Goal: Transaction & Acquisition: Book appointment/travel/reservation

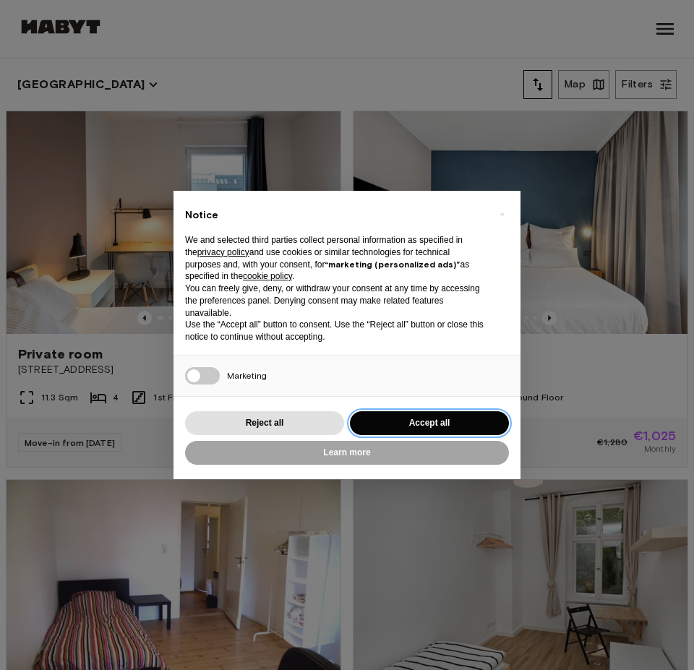
click at [444, 423] on button "Accept all" at bounding box center [429, 423] width 159 height 24
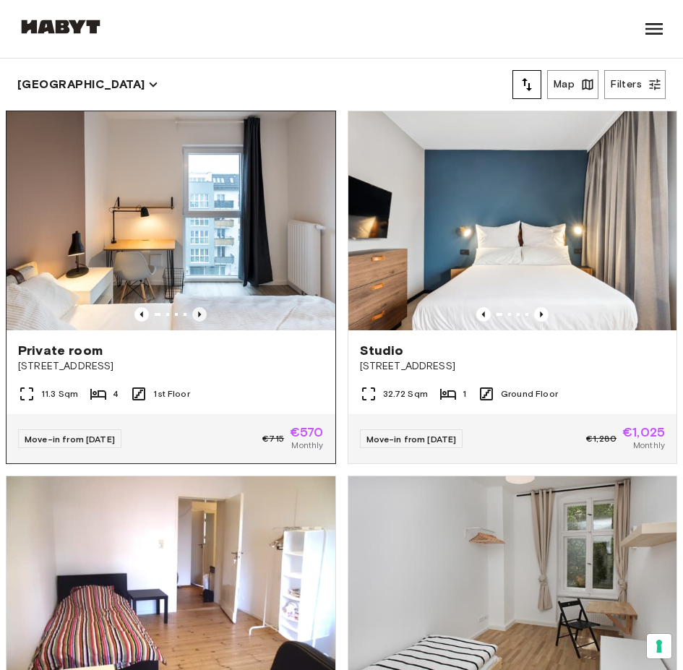
click at [192, 307] on icon "Previous image" at bounding box center [199, 314] width 14 height 14
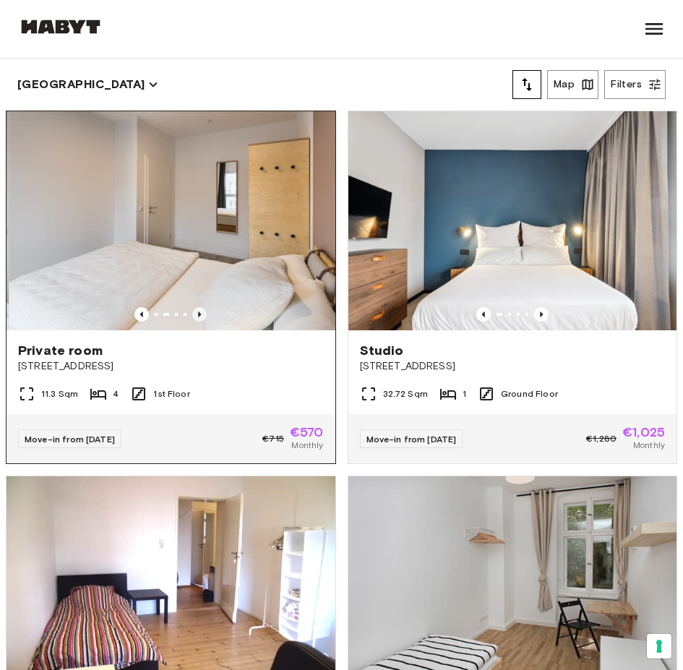
click at [192, 307] on icon "Previous image" at bounding box center [199, 314] width 14 height 14
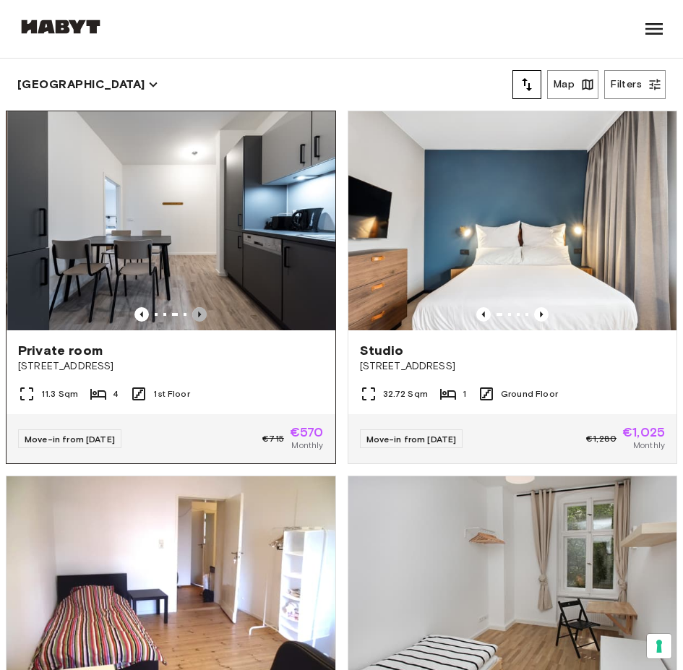
click at [192, 307] on icon "Previous image" at bounding box center [199, 314] width 14 height 14
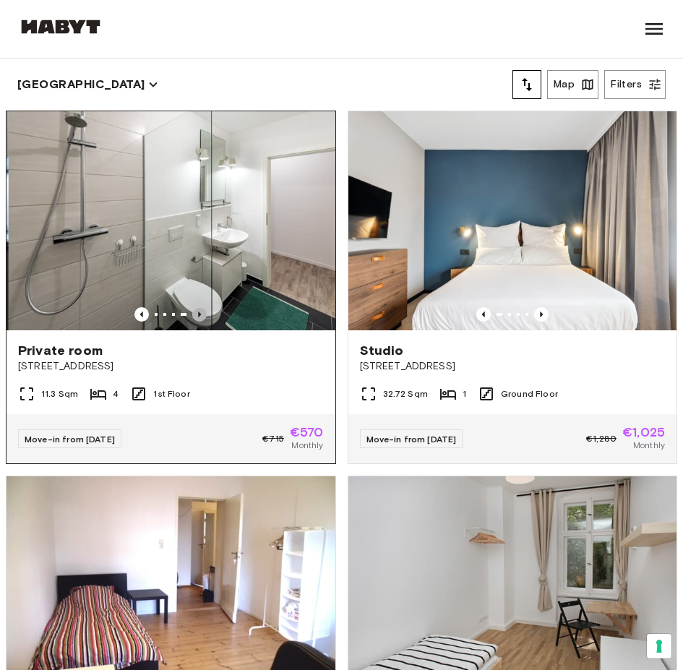
click at [192, 307] on icon "Previous image" at bounding box center [199, 314] width 14 height 14
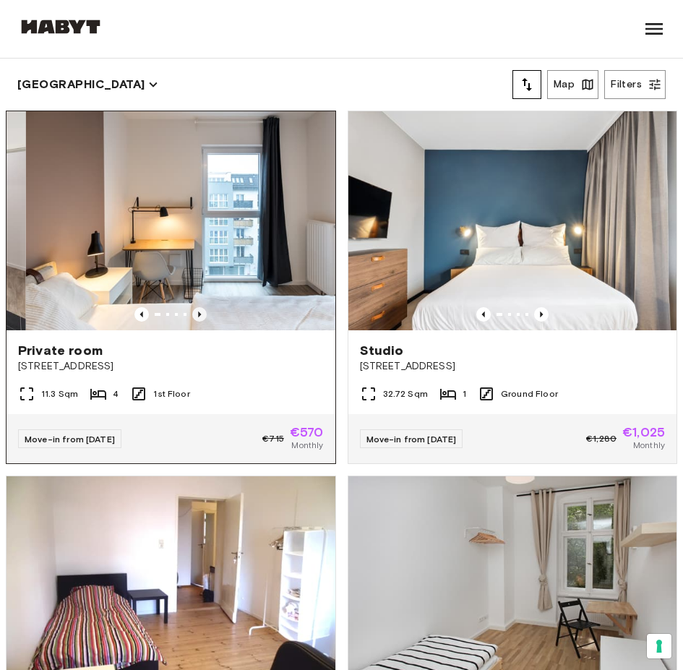
click at [192, 307] on icon "Previous image" at bounding box center [199, 314] width 14 height 14
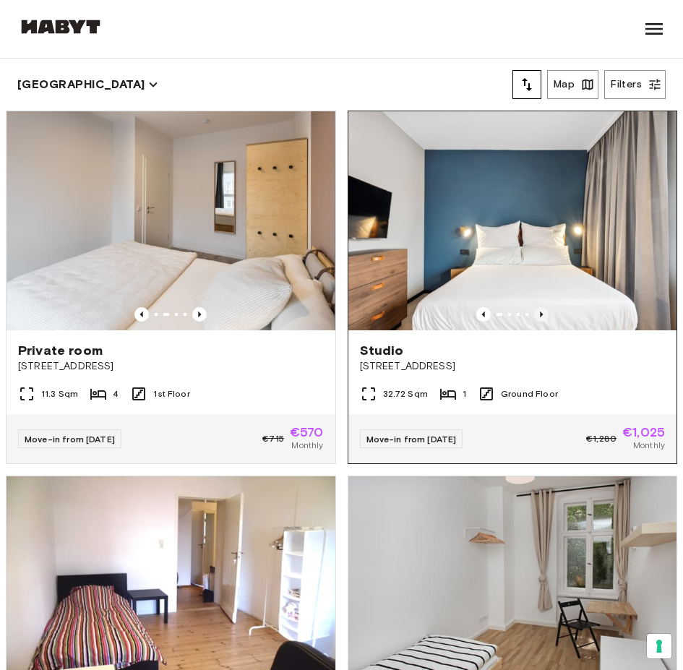
click at [540, 312] on icon "Previous image" at bounding box center [541, 315] width 3 height 6
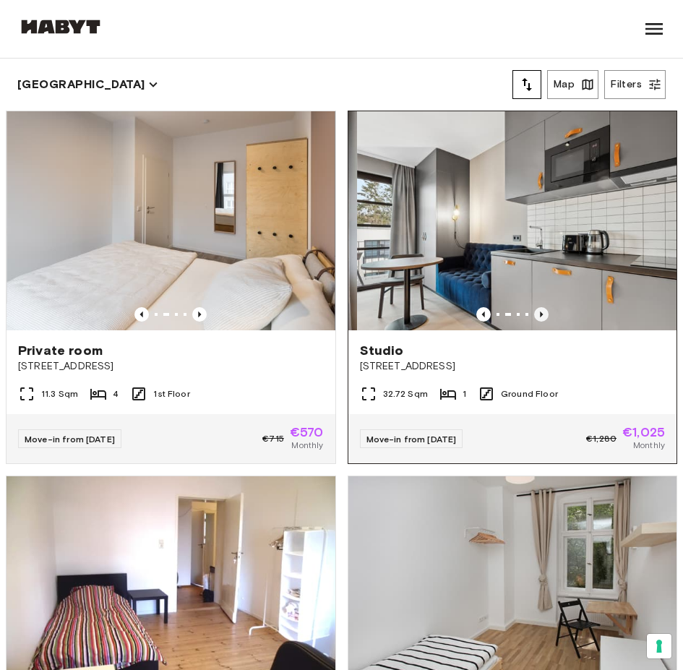
click at [534, 307] on icon "Previous image" at bounding box center [541, 314] width 14 height 14
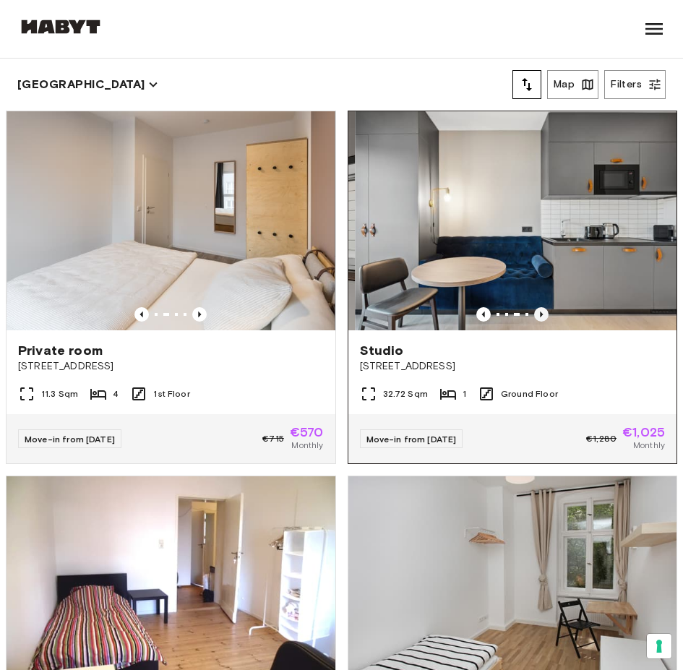
click at [534, 307] on icon "Previous image" at bounding box center [541, 314] width 14 height 14
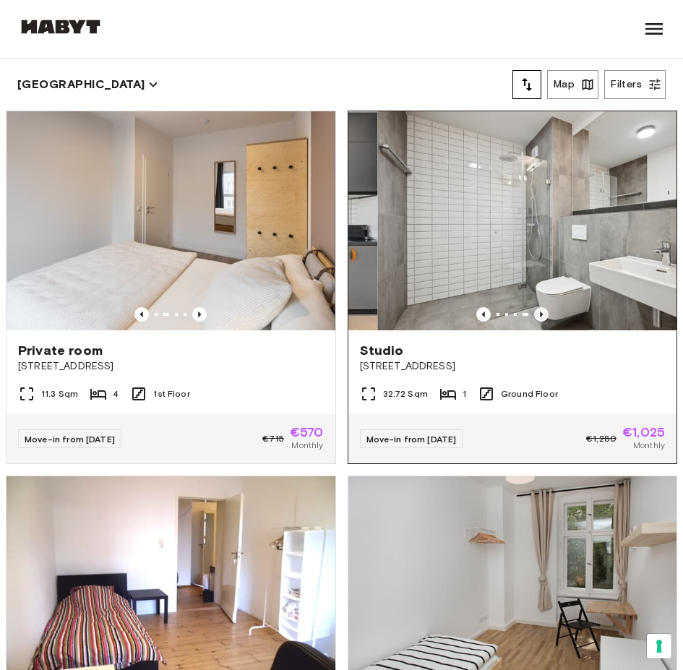
click at [534, 307] on icon "Previous image" at bounding box center [541, 314] width 14 height 14
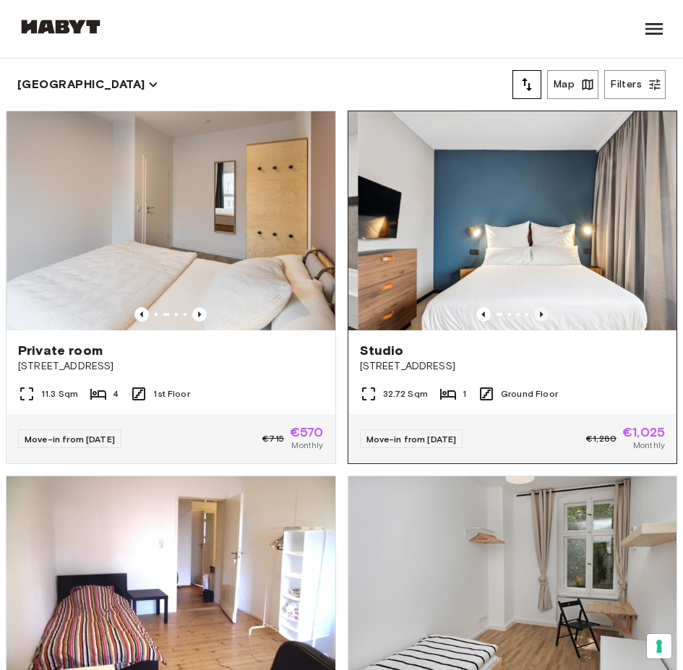
click at [534, 307] on icon "Previous image" at bounding box center [541, 314] width 14 height 14
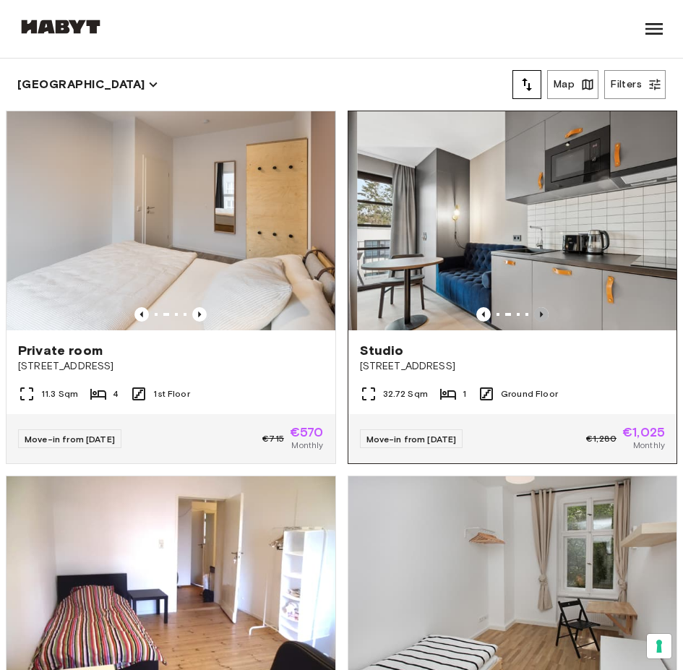
click at [534, 307] on icon "Previous image" at bounding box center [541, 314] width 14 height 14
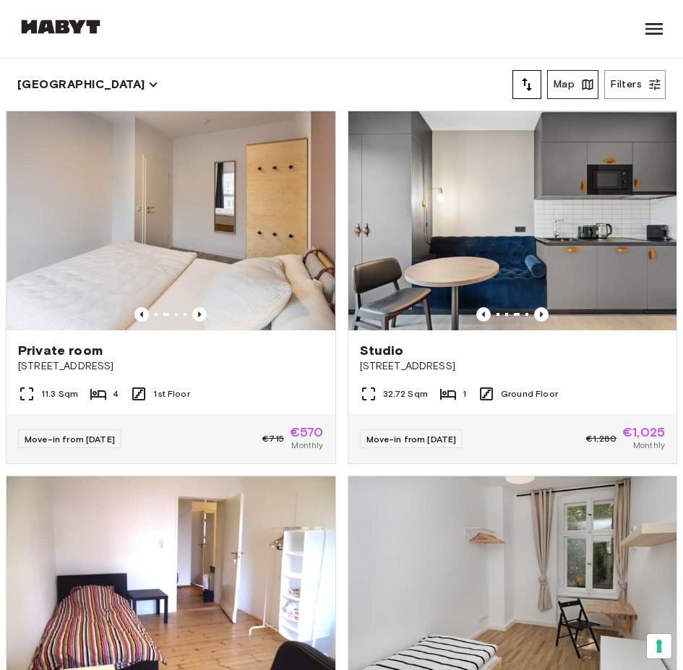
click at [565, 96] on button "Map" at bounding box center [572, 84] width 51 height 29
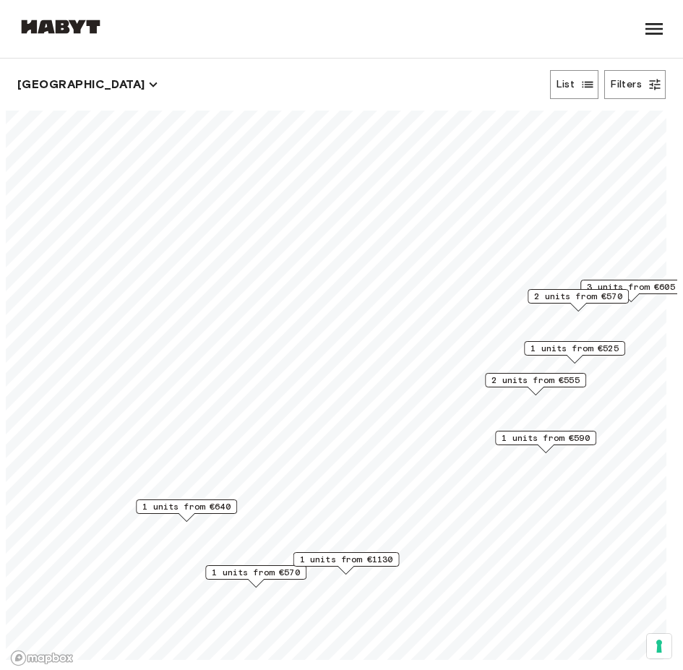
click at [337, 556] on span "1 units from €1130" at bounding box center [346, 559] width 93 height 13
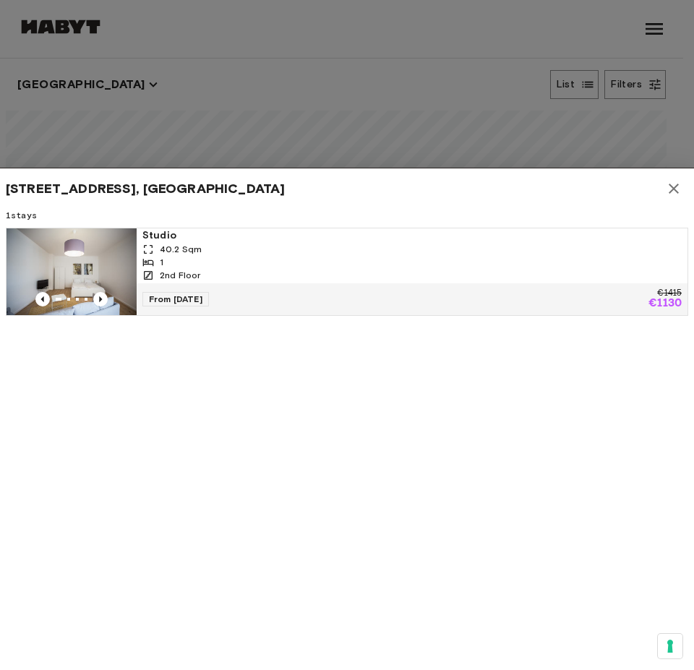
click at [356, 128] on div at bounding box center [347, 335] width 694 height 670
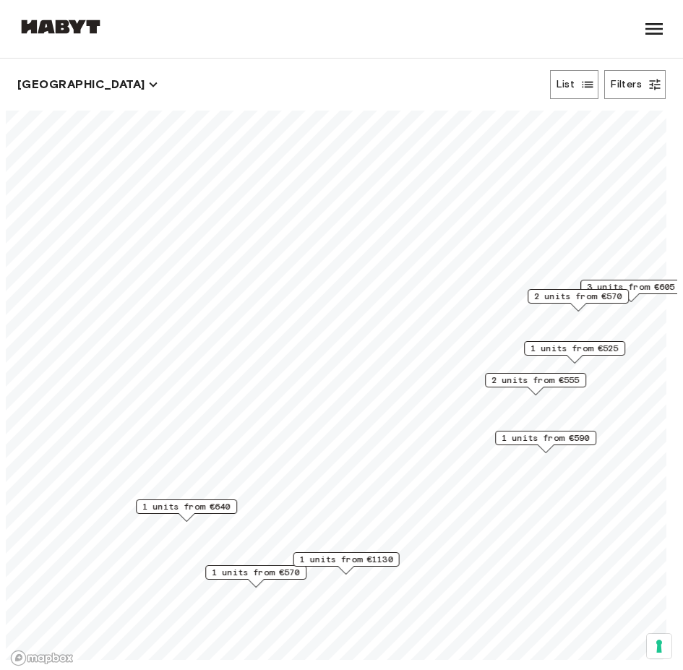
click at [275, 575] on span "1 units from €570" at bounding box center [256, 572] width 88 height 13
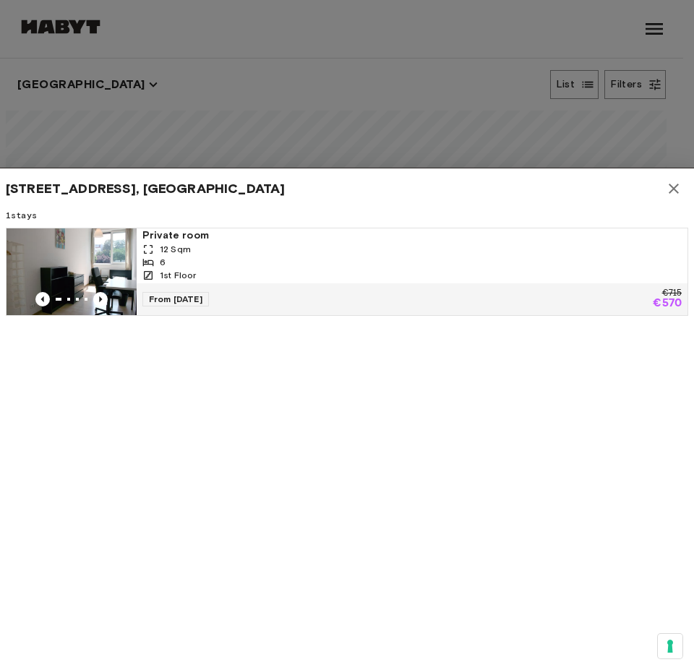
click at [291, 111] on div at bounding box center [347, 335] width 694 height 670
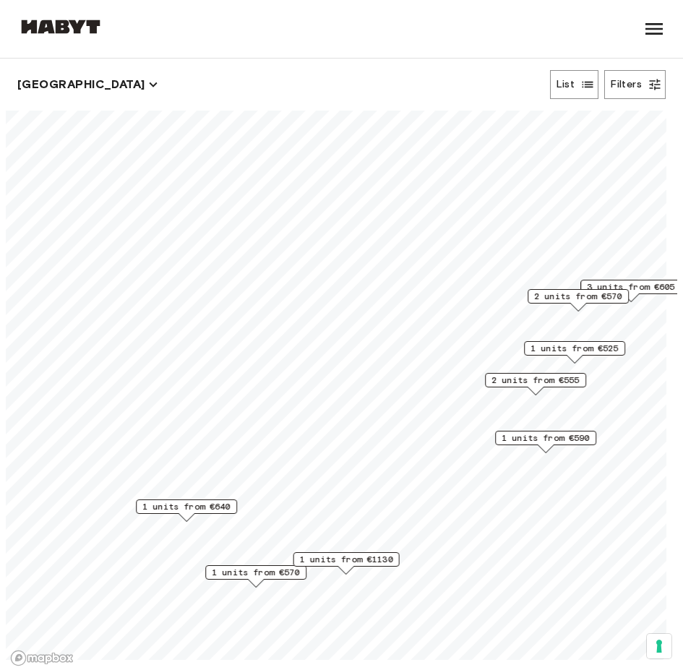
click at [207, 512] on span "1 units from €640" at bounding box center [186, 506] width 88 height 13
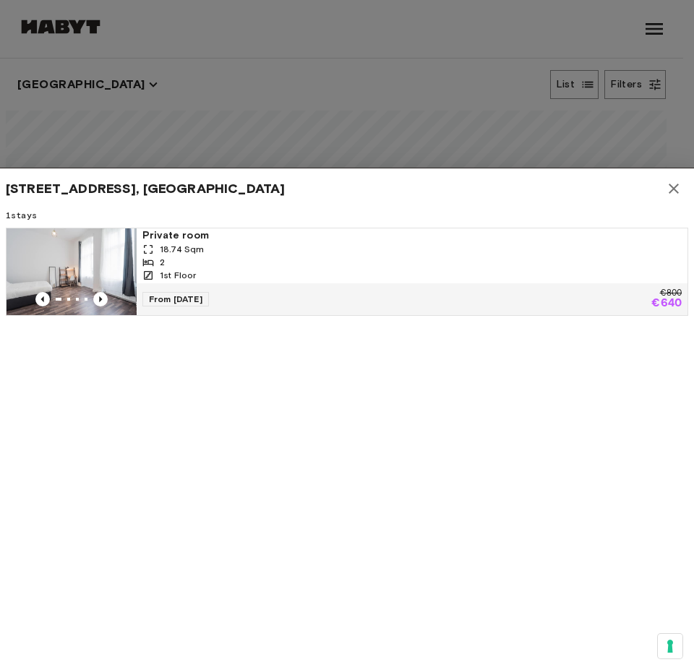
click at [293, 140] on div at bounding box center [347, 335] width 694 height 670
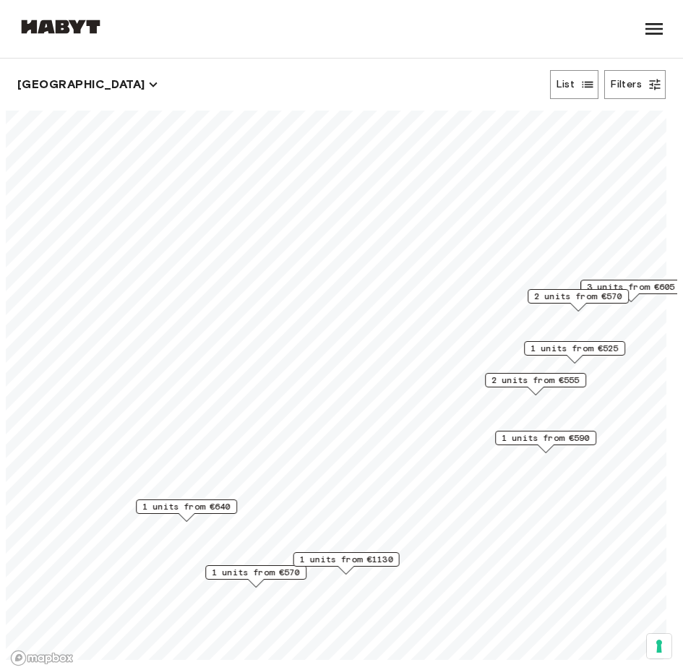
click at [510, 432] on span "1 units from €590" at bounding box center [546, 438] width 88 height 13
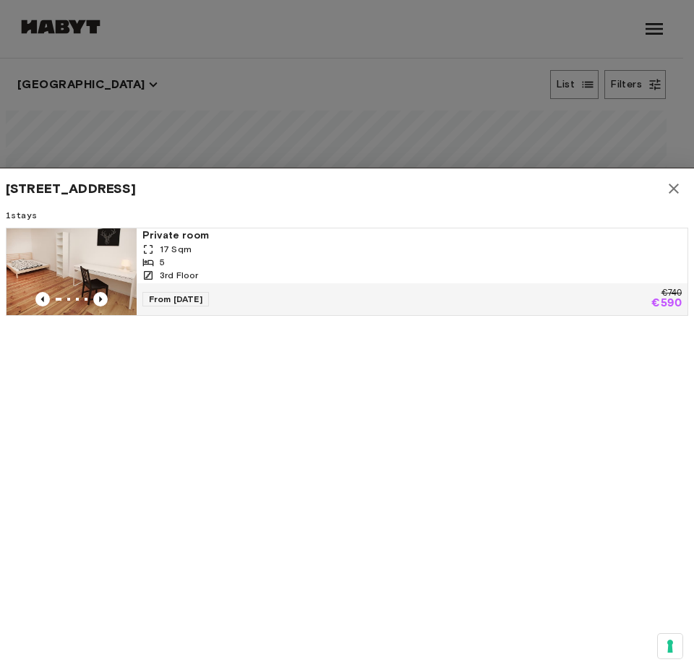
click at [429, 142] on div at bounding box center [347, 335] width 694 height 670
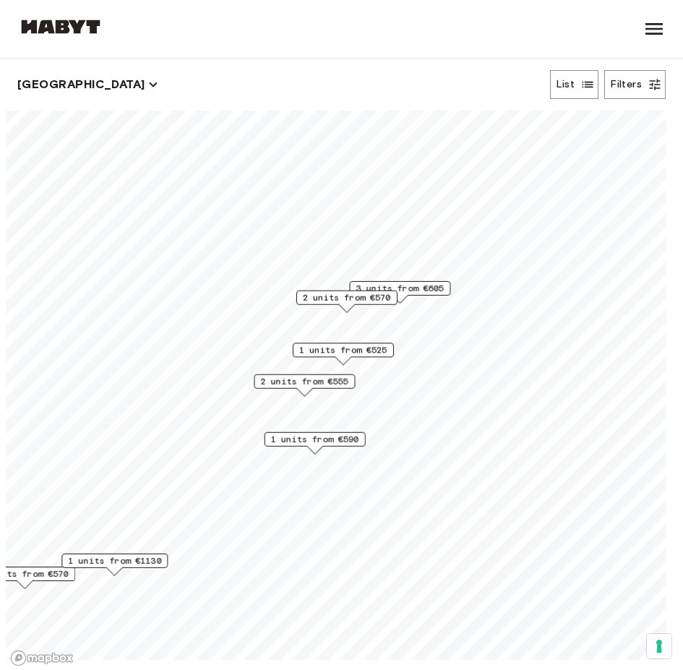
drag, startPoint x: 481, startPoint y: 371, endPoint x: 275, endPoint y: 353, distance: 207.5
click at [293, 353] on div "1 units from €525" at bounding box center [343, 354] width 101 height 22
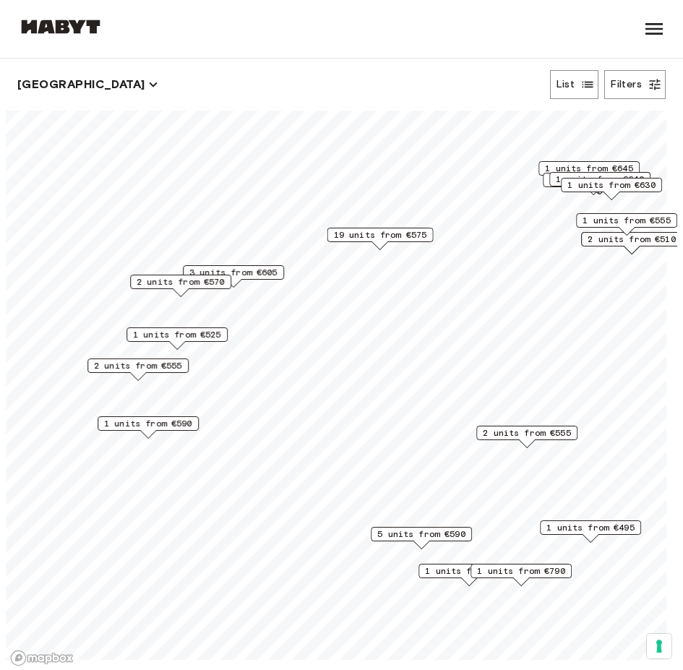
click at [537, 566] on span "1 units from €790" at bounding box center [521, 571] width 88 height 13
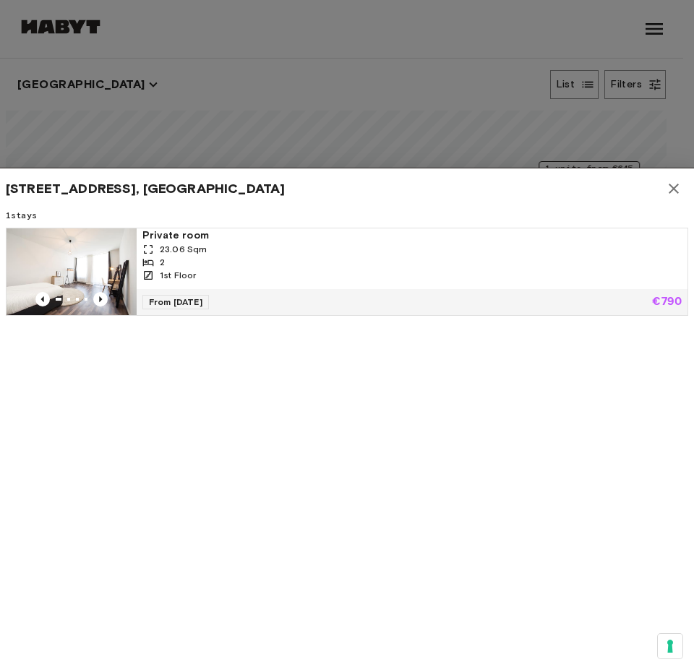
click at [404, 121] on div at bounding box center [347, 335] width 694 height 670
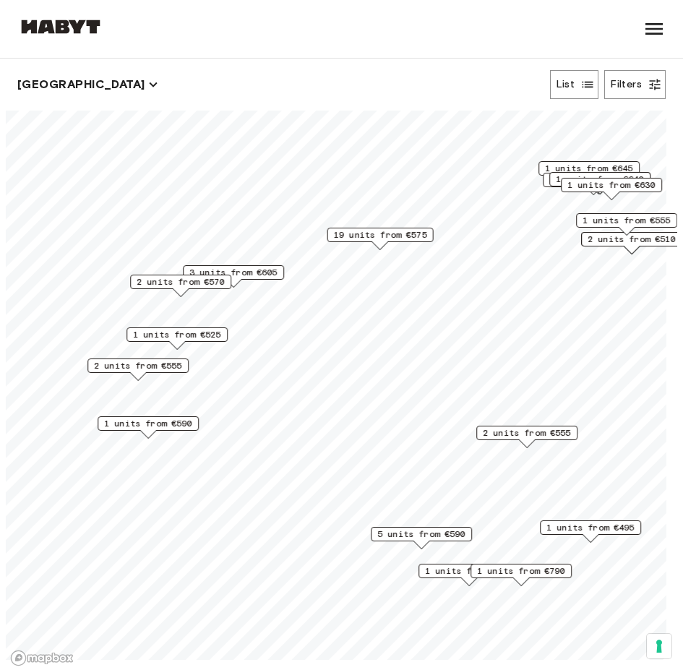
click at [425, 536] on span "5 units from €590" at bounding box center [421, 534] width 88 height 13
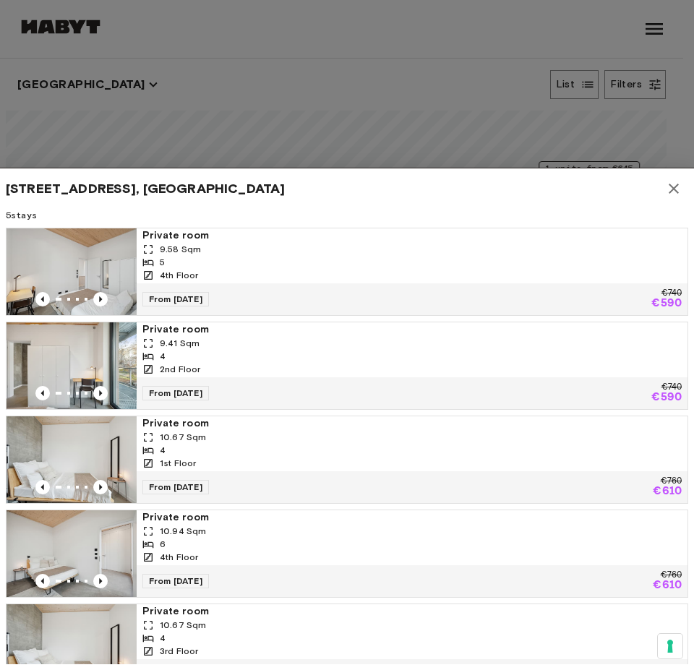
click at [411, 134] on div at bounding box center [347, 335] width 694 height 670
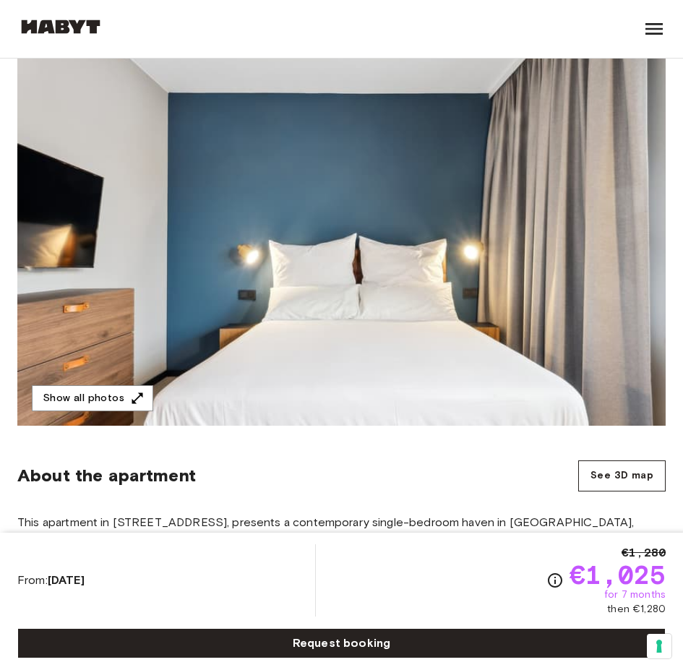
scroll to position [145, 0]
